Goal: Task Accomplishment & Management: Manage account settings

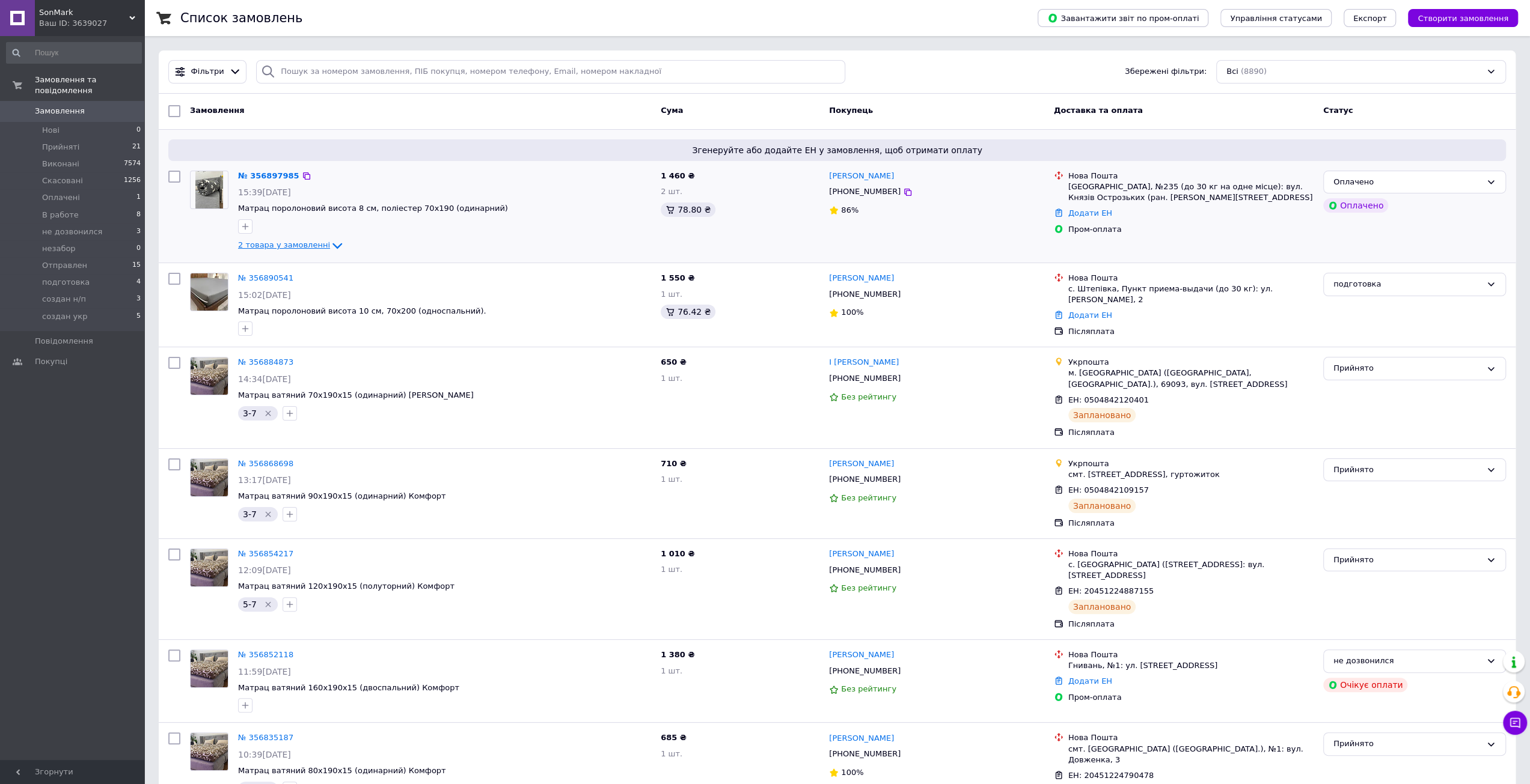
click at [312, 244] on span "2 товара у замовленні" at bounding box center [284, 245] width 92 height 9
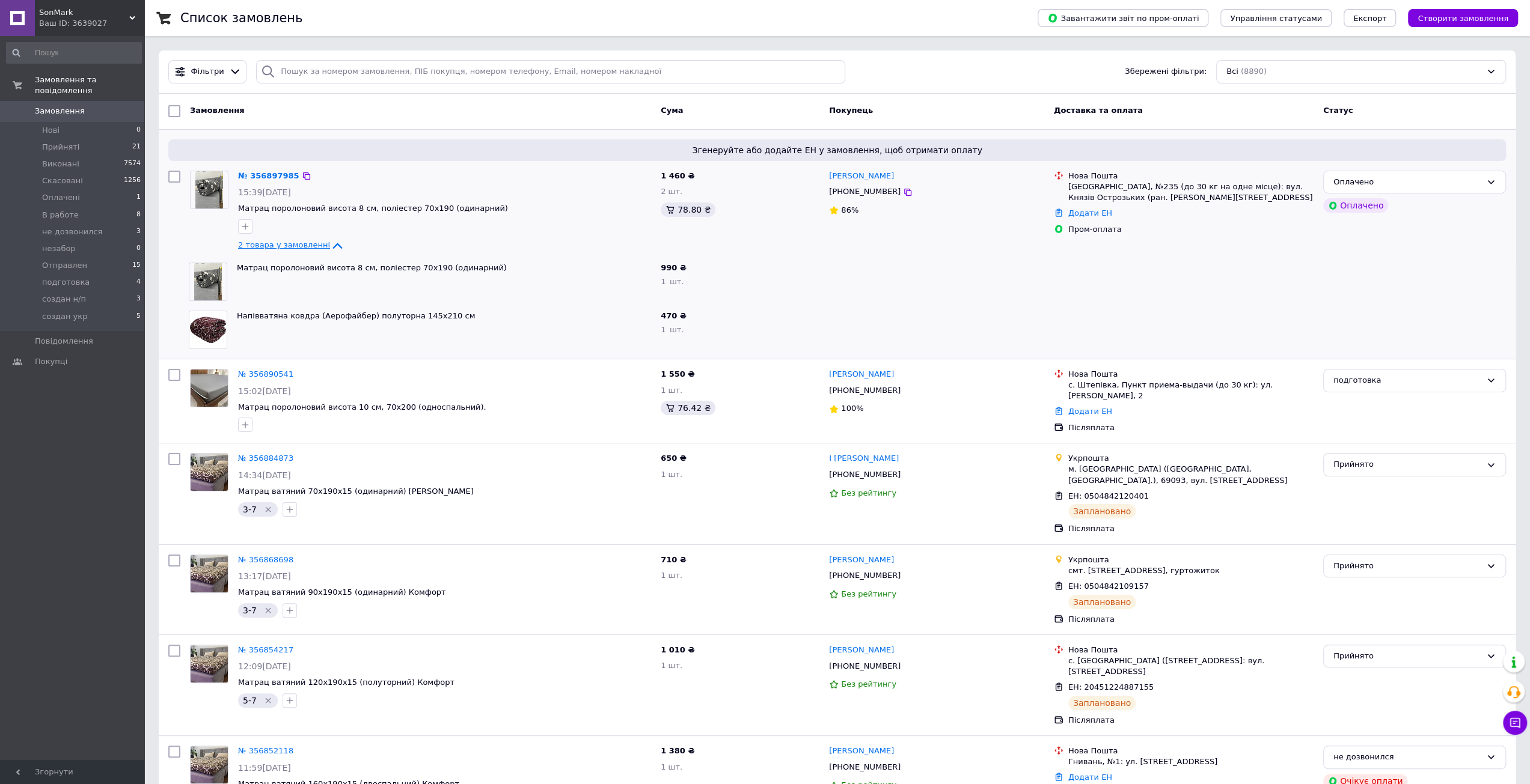
click at [330, 244] on icon at bounding box center [336, 245] width 14 height 14
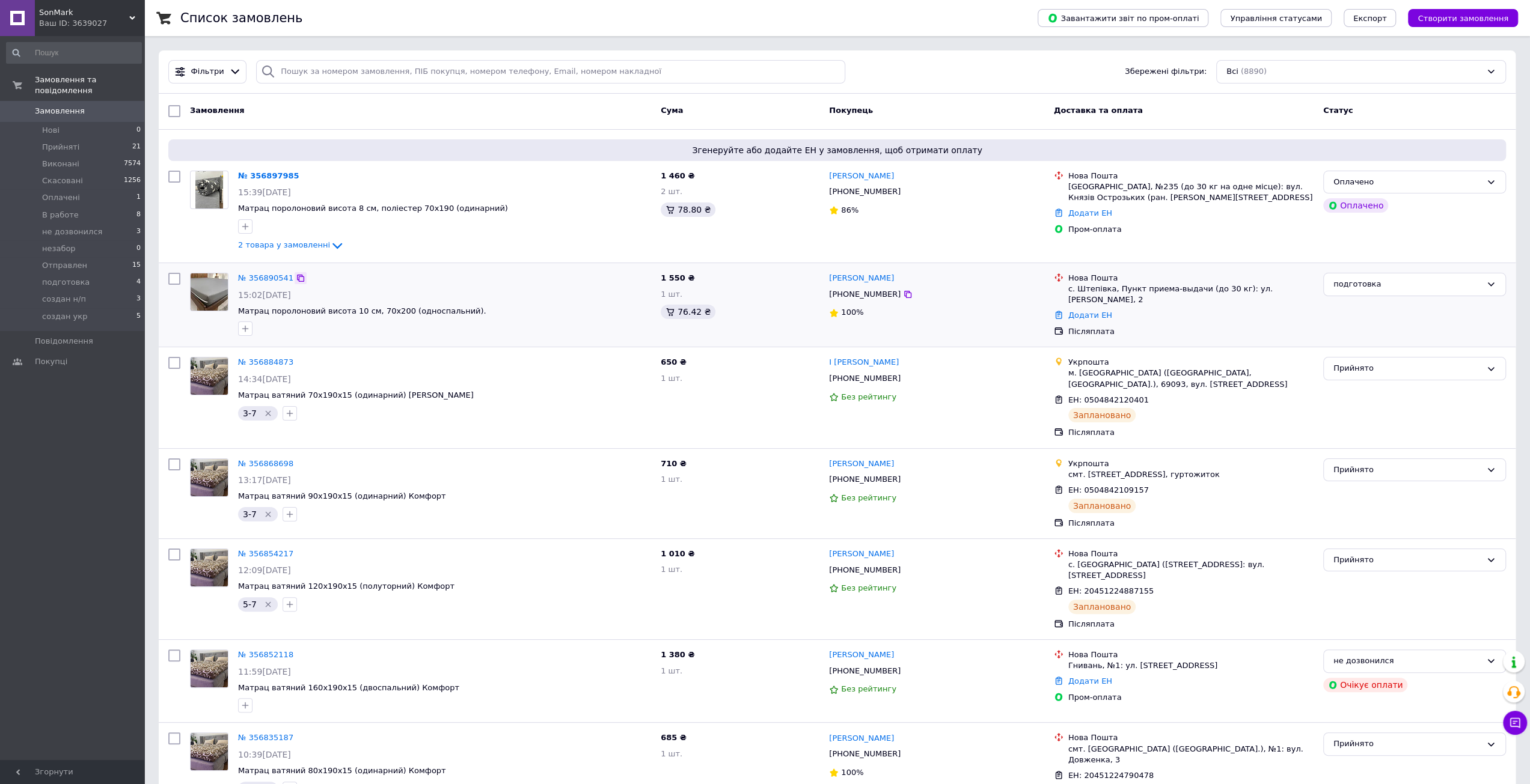
click at [297, 277] on icon at bounding box center [300, 278] width 7 height 7
drag, startPoint x: 236, startPoint y: 311, endPoint x: 458, endPoint y: 310, distance: 222.0
click at [458, 310] on div "№ 356890541 15:02[DATE] Матрац поролоновий висота 10 см, 70х200 (односпальний)." at bounding box center [444, 304] width 422 height 73
copy span "Матрац поролоновий висота 10 см, 70х200 (односпальний)."
click at [506, 289] on div "15:02[DATE]" at bounding box center [445, 295] width 413 height 12
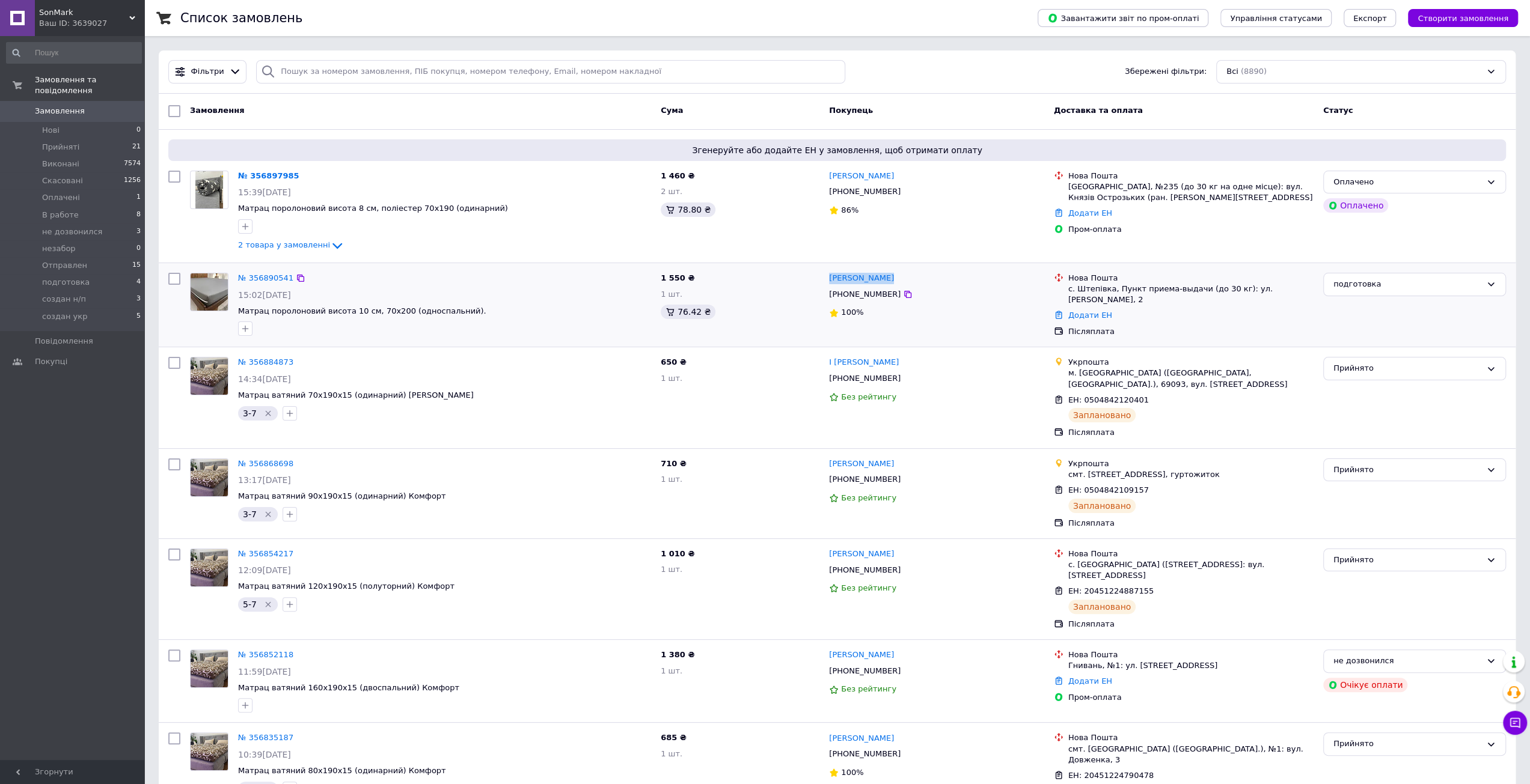
drag, startPoint x: 826, startPoint y: 278, endPoint x: 894, endPoint y: 274, distance: 68.1
click at [894, 274] on div "[PERSON_NAME] [PHONE_NUMBER] 100%" at bounding box center [937, 304] width 225 height 74
copy link "[PERSON_NAME]"
click at [965, 296] on div "[PHONE_NUMBER]" at bounding box center [937, 294] width 217 height 14
